Goal: Check status: Check status

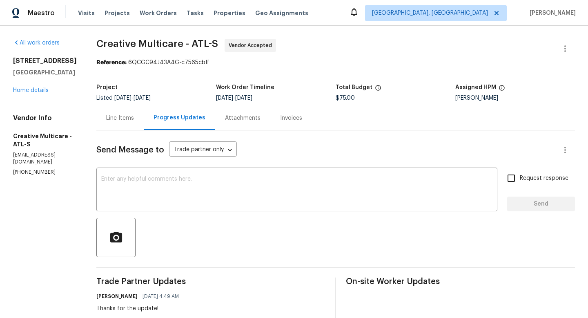
click at [134, 120] on div "Line Items" at bounding box center [120, 118] width 28 height 8
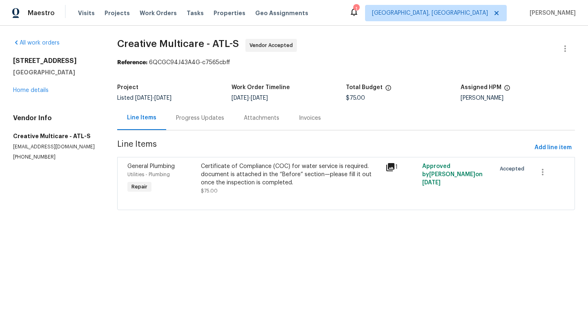
click at [197, 120] on div "Progress Updates" at bounding box center [200, 118] width 48 height 8
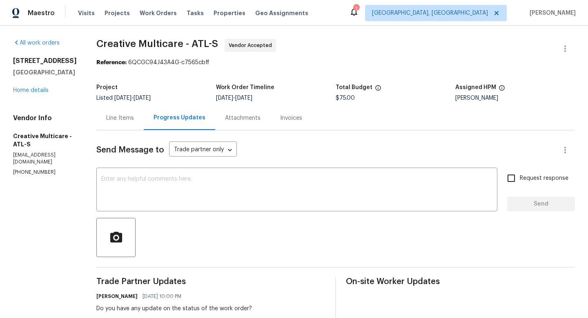
click at [134, 122] on div "Line Items" at bounding box center [120, 118] width 28 height 8
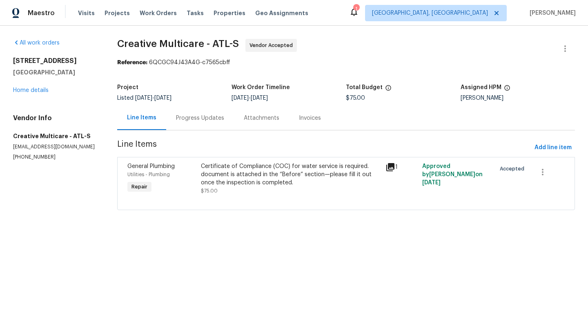
click at [391, 157] on div "General Plumbing Utilities - Plumbing Repair Certificate of Compliance (COC) fo…" at bounding box center [346, 183] width 458 height 53
click at [392, 167] on icon at bounding box center [390, 167] width 10 height 10
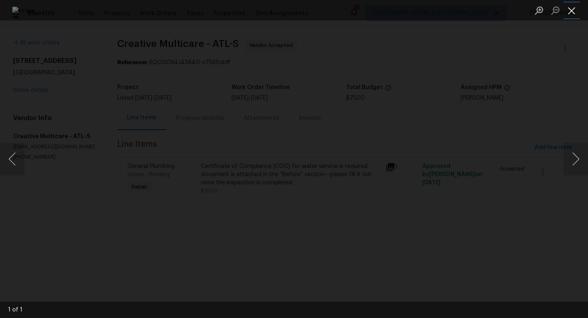
click at [572, 13] on button "Close lightbox" at bounding box center [571, 10] width 16 height 14
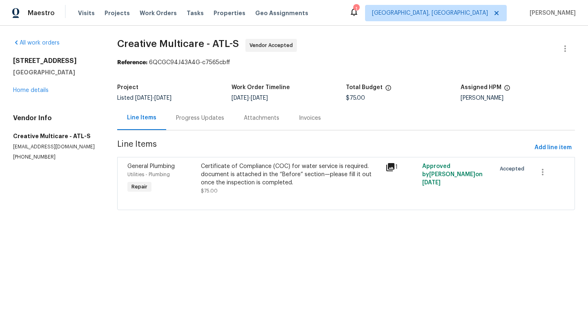
click at [195, 116] on div "Progress Updates" at bounding box center [200, 118] width 48 height 8
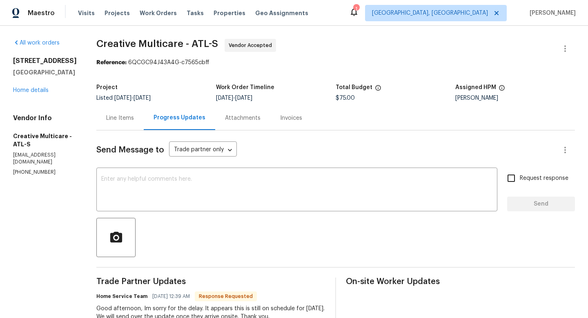
click at [134, 115] on div "Line Items" at bounding box center [120, 118] width 28 height 8
